Goal: Check status: Check status

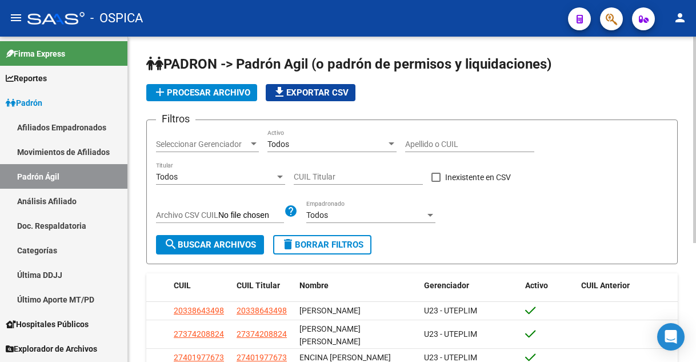
click at [454, 153] on div "Apellido o CUIL" at bounding box center [469, 145] width 129 height 33
click at [458, 142] on input "Apellido o CUIL" at bounding box center [469, 144] width 129 height 10
paste input "22208991"
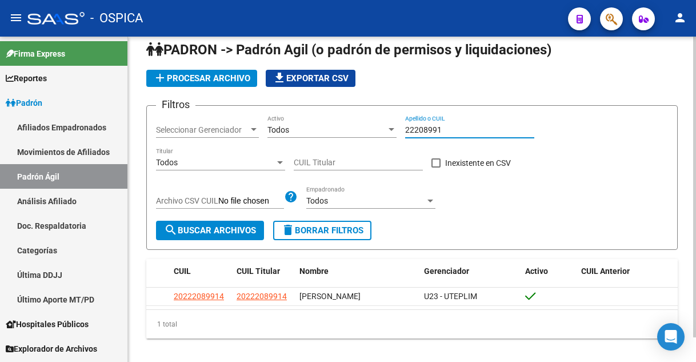
scroll to position [26, 0]
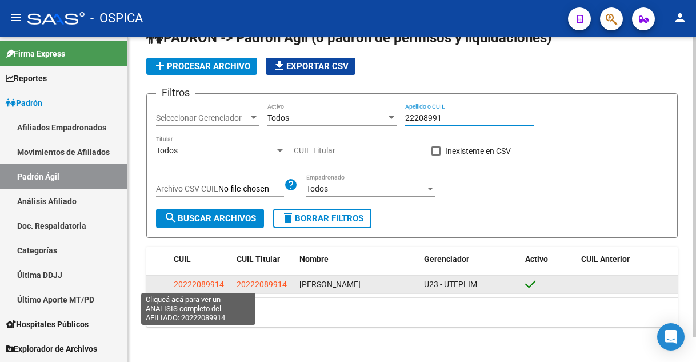
type input "22208991"
click at [191, 282] on span "20222089914" at bounding box center [199, 283] width 50 height 9
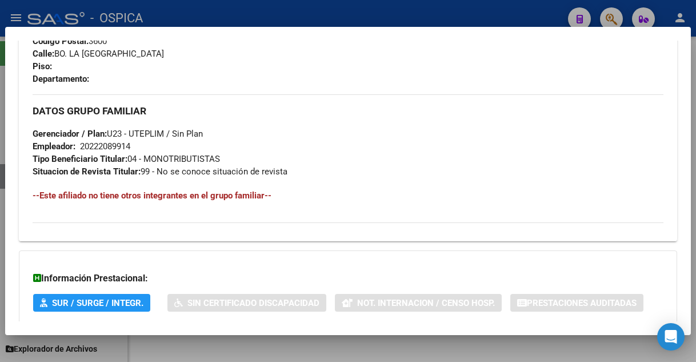
scroll to position [643, 0]
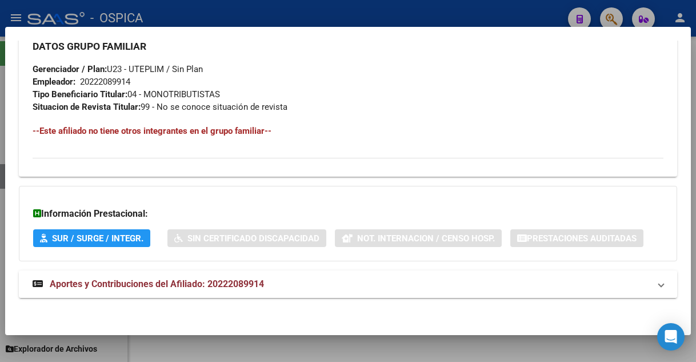
click at [659, 281] on span at bounding box center [661, 284] width 5 height 14
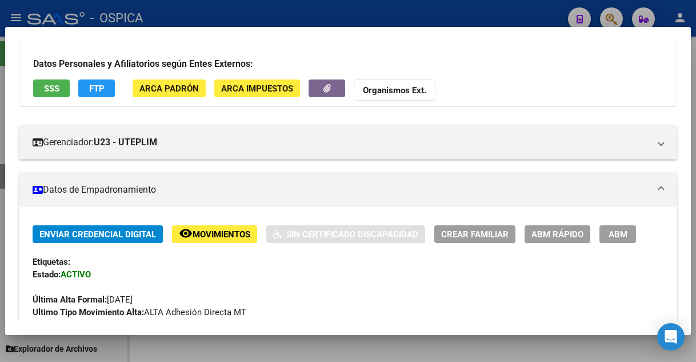
scroll to position [0, 0]
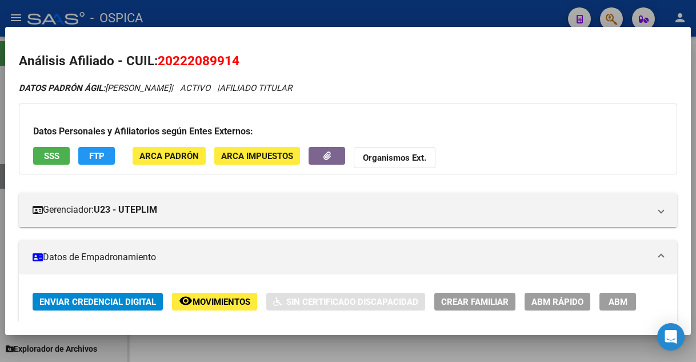
click at [272, 20] on div at bounding box center [348, 181] width 696 height 362
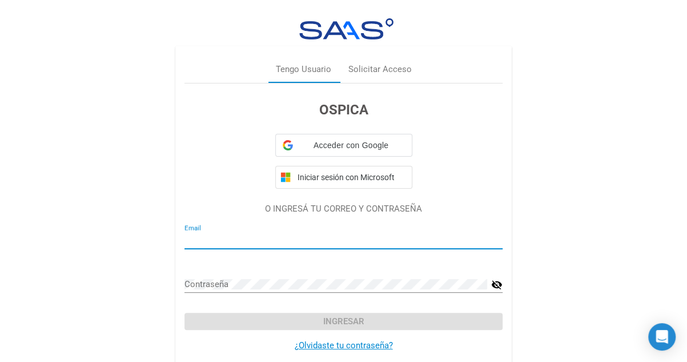
type input "[PERSON_NAME][EMAIL_ADDRESS][PERSON_NAME][DOMAIN_NAME]"
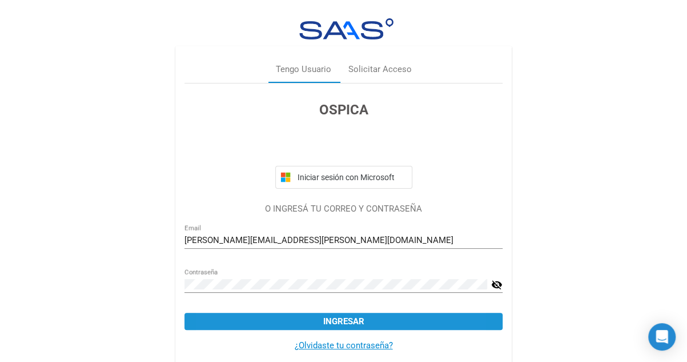
click at [277, 318] on button "Ingresar" at bounding box center [344, 321] width 318 height 17
